Goal: Find specific page/section: Find specific page/section

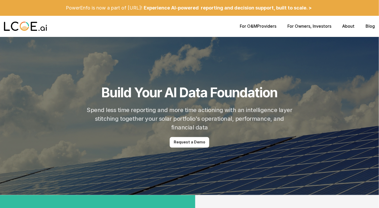
click at [354, 28] on link "About" at bounding box center [349, 25] width 12 height 5
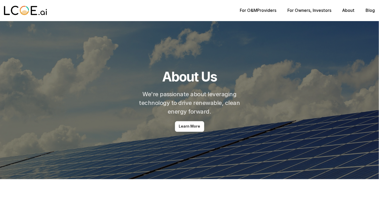
click at [347, 11] on link "About" at bounding box center [349, 10] width 12 height 5
click at [344, 7] on div "For O&M Providers For Owners , Investors About Blog" at bounding box center [189, 10] width 379 height 21
click at [346, 11] on link "About" at bounding box center [349, 10] width 12 height 5
click at [349, 9] on link "About" at bounding box center [349, 10] width 12 height 5
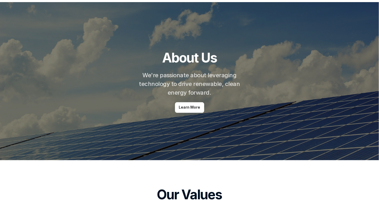
scroll to position [26, 0]
